Goal: Task Accomplishment & Management: Complete application form

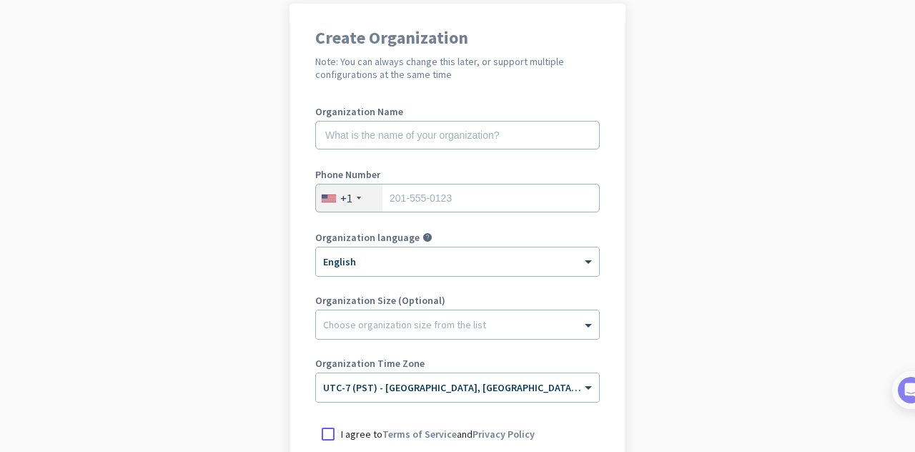
scroll to position [214, 0]
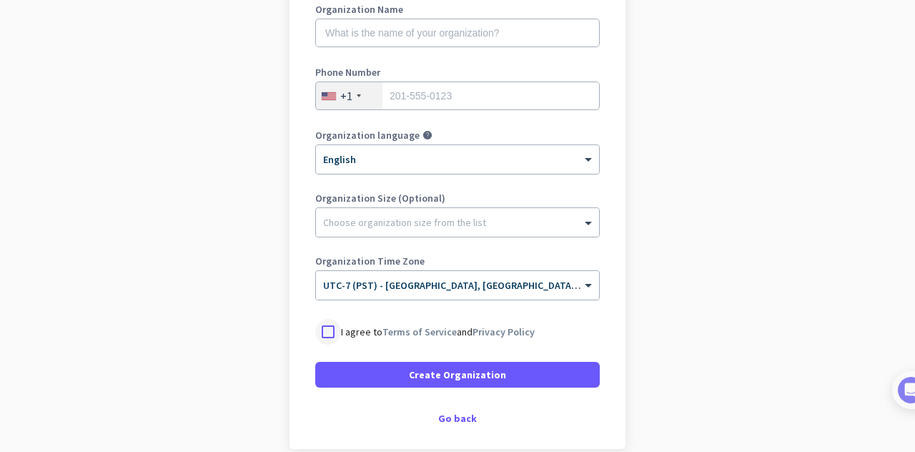
click at [322, 335] on div at bounding box center [328, 332] width 26 height 26
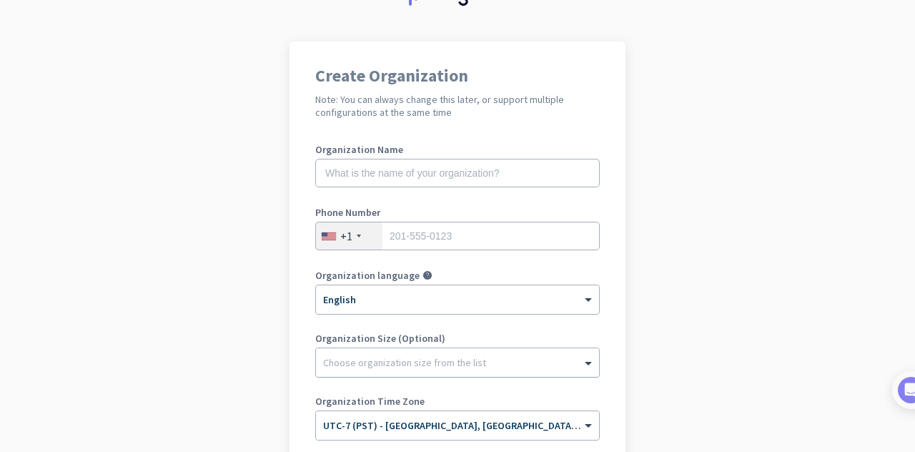
scroll to position [143, 0]
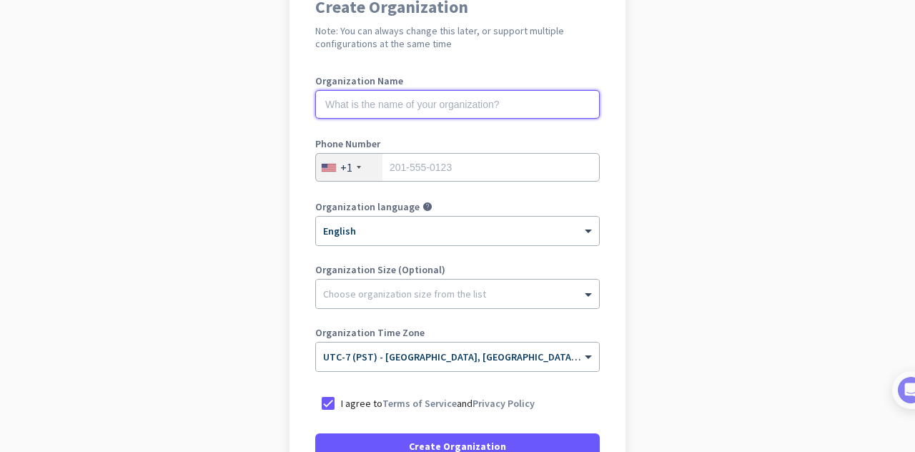
click at [366, 105] on input "text" at bounding box center [457, 104] width 284 height 29
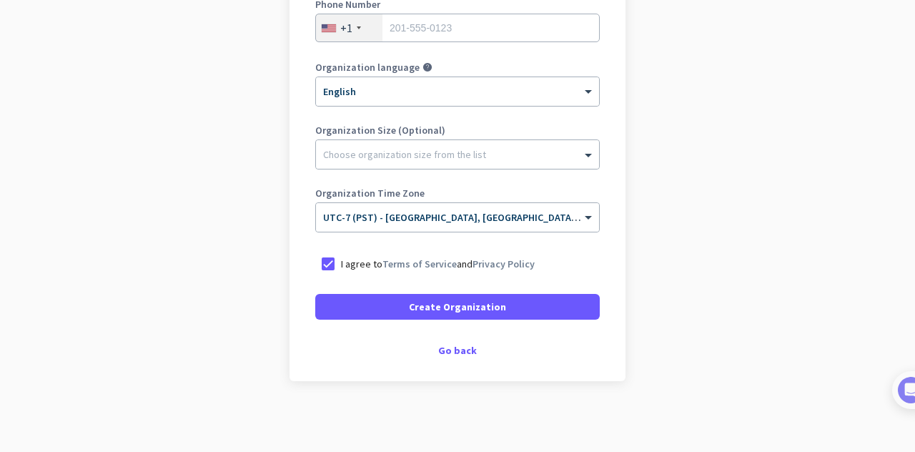
scroll to position [283, 0]
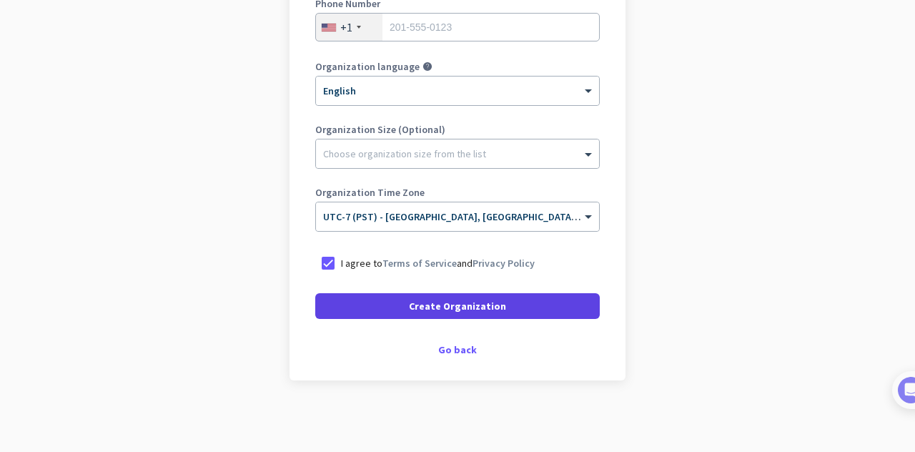
type input "Mercor"
click at [496, 315] on span at bounding box center [457, 306] width 284 height 34
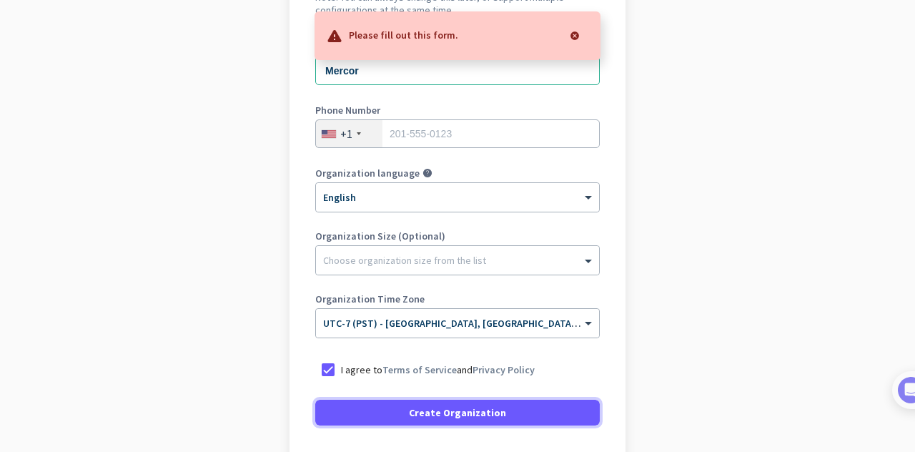
scroll to position [140, 0]
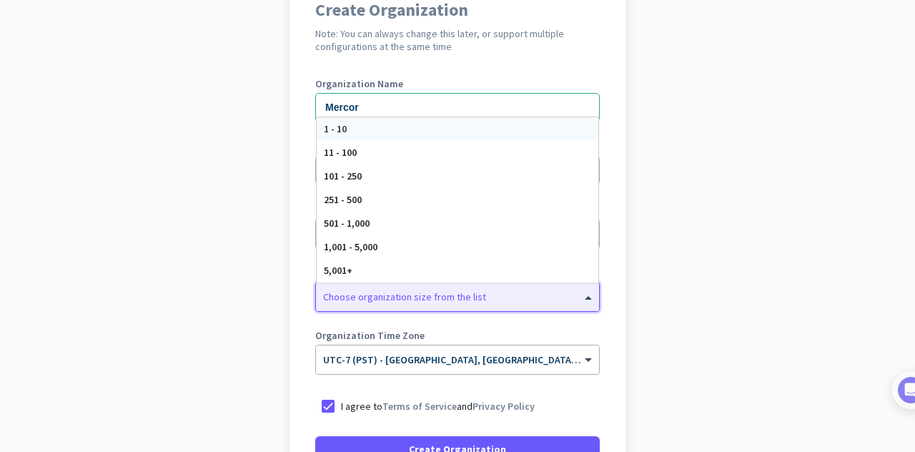
click at [585, 301] on span at bounding box center [590, 297] width 18 height 14
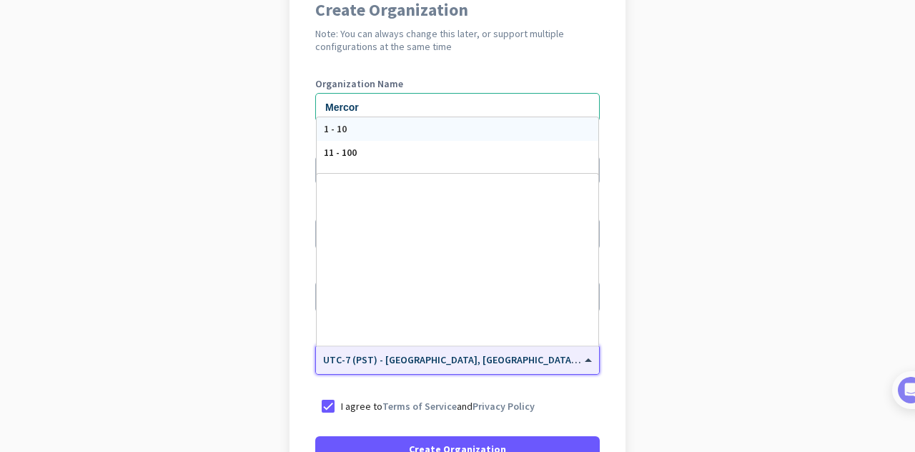
click at [497, 363] on span "UTC-7 (PST) - [GEOGRAPHIC_DATA], [GEOGRAPHIC_DATA], [GEOGRAPHIC_DATA][PERSON_NA…" at bounding box center [582, 359] width 518 height 13
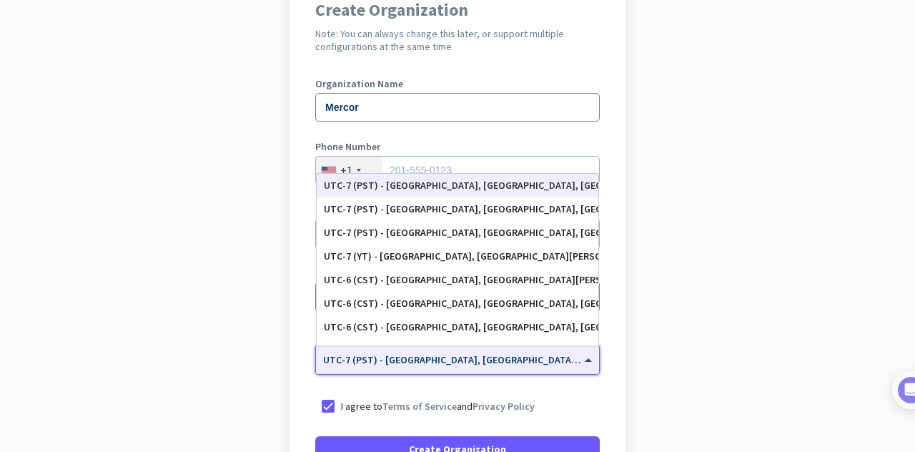
click at [401, 194] on div "UTC-7 (PST) - [GEOGRAPHIC_DATA], [GEOGRAPHIC_DATA], [GEOGRAPHIC_DATA][PERSON_NA…" at bounding box center [458, 186] width 282 height 24
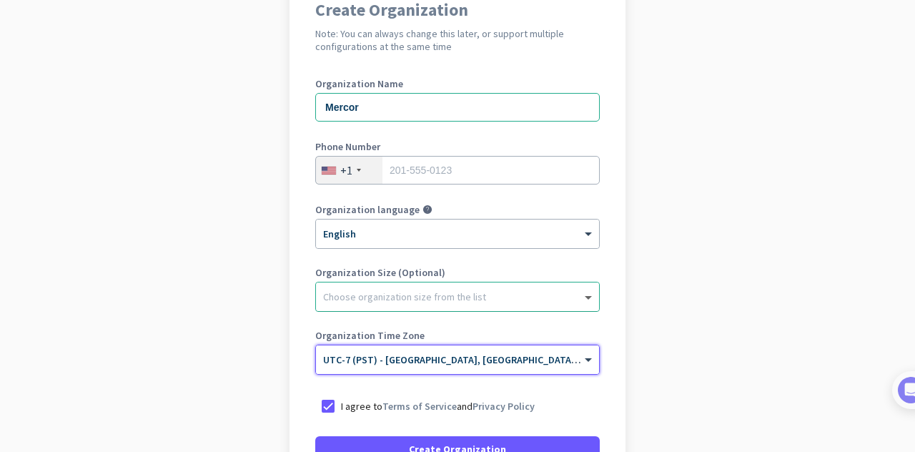
click at [582, 294] on span at bounding box center [590, 297] width 18 height 14
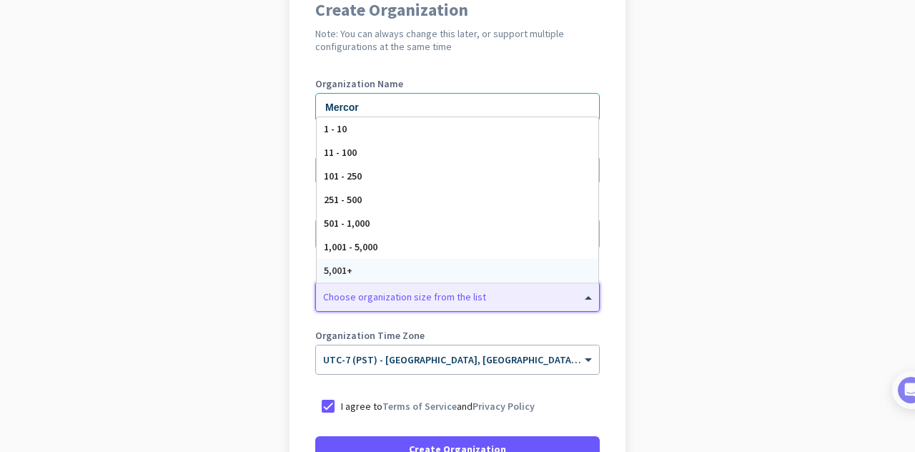
click at [345, 276] on span "5,001+" at bounding box center [338, 270] width 29 height 13
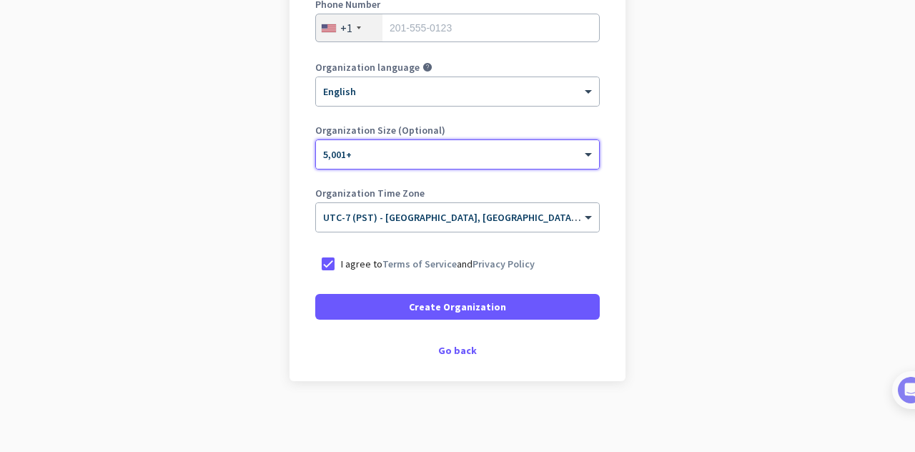
scroll to position [283, 0]
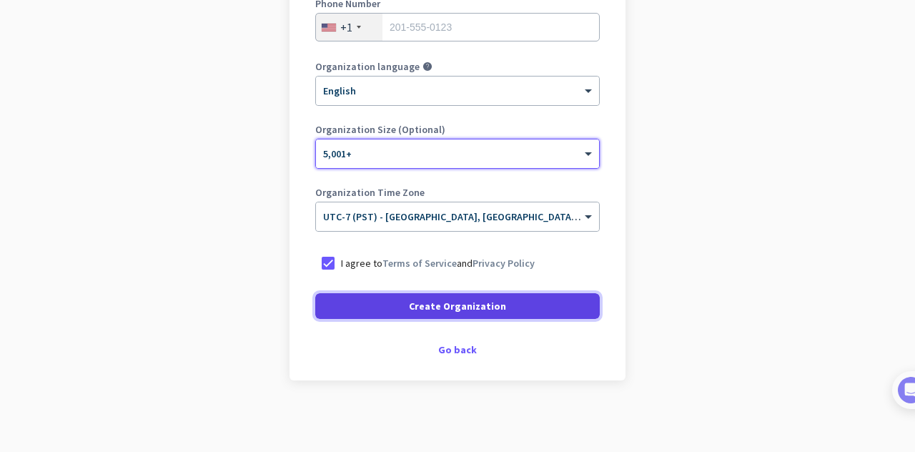
click at [470, 312] on span "Create Organization" at bounding box center [457, 306] width 97 height 14
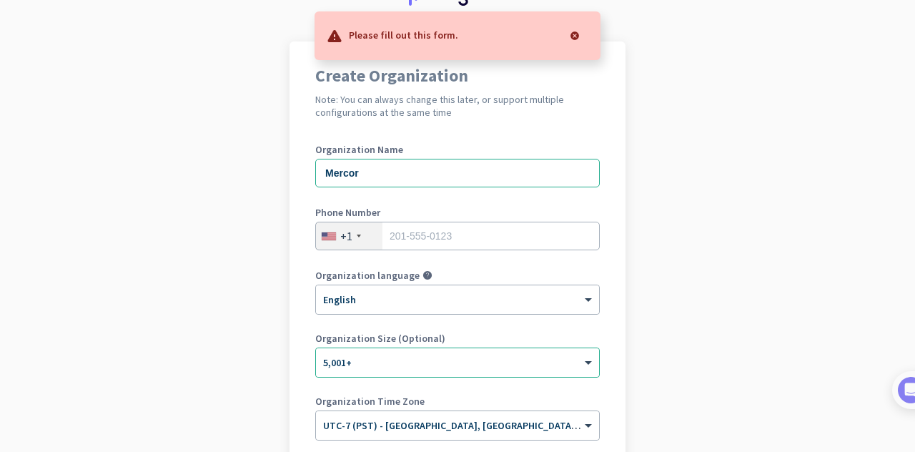
scroll to position [69, 0]
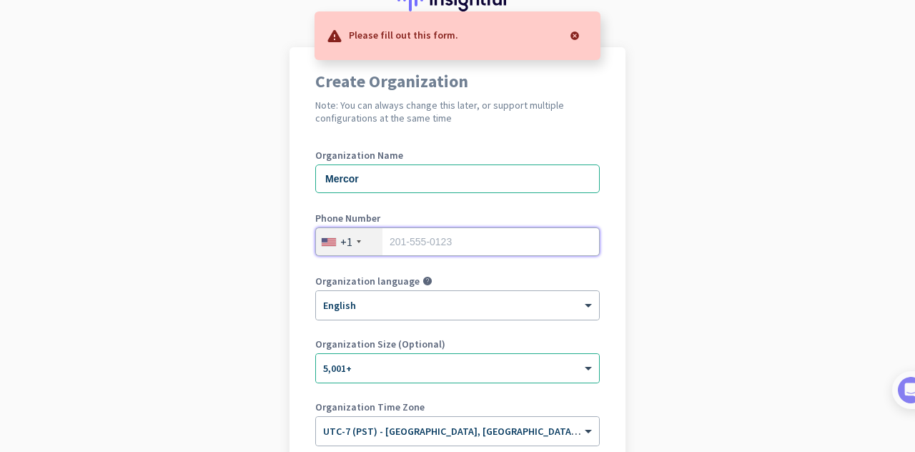
click at [456, 234] on input "tel" at bounding box center [457, 241] width 284 height 29
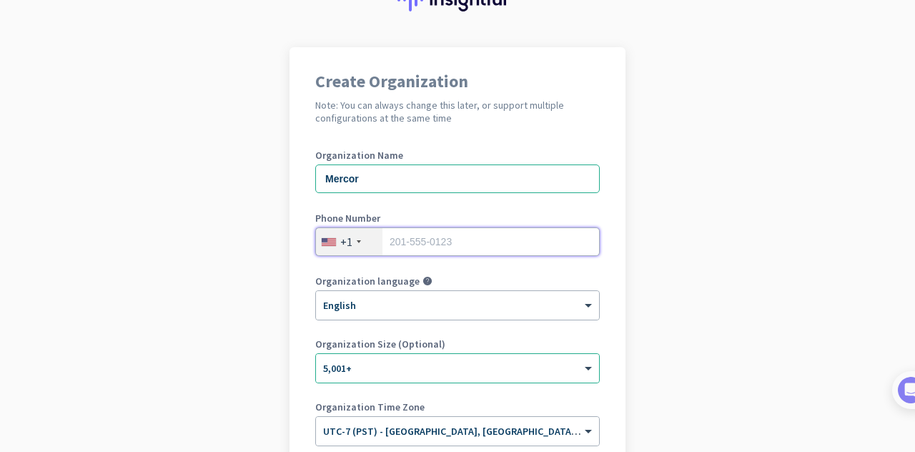
scroll to position [0, 0]
